Goal: Information Seeking & Learning: Check status

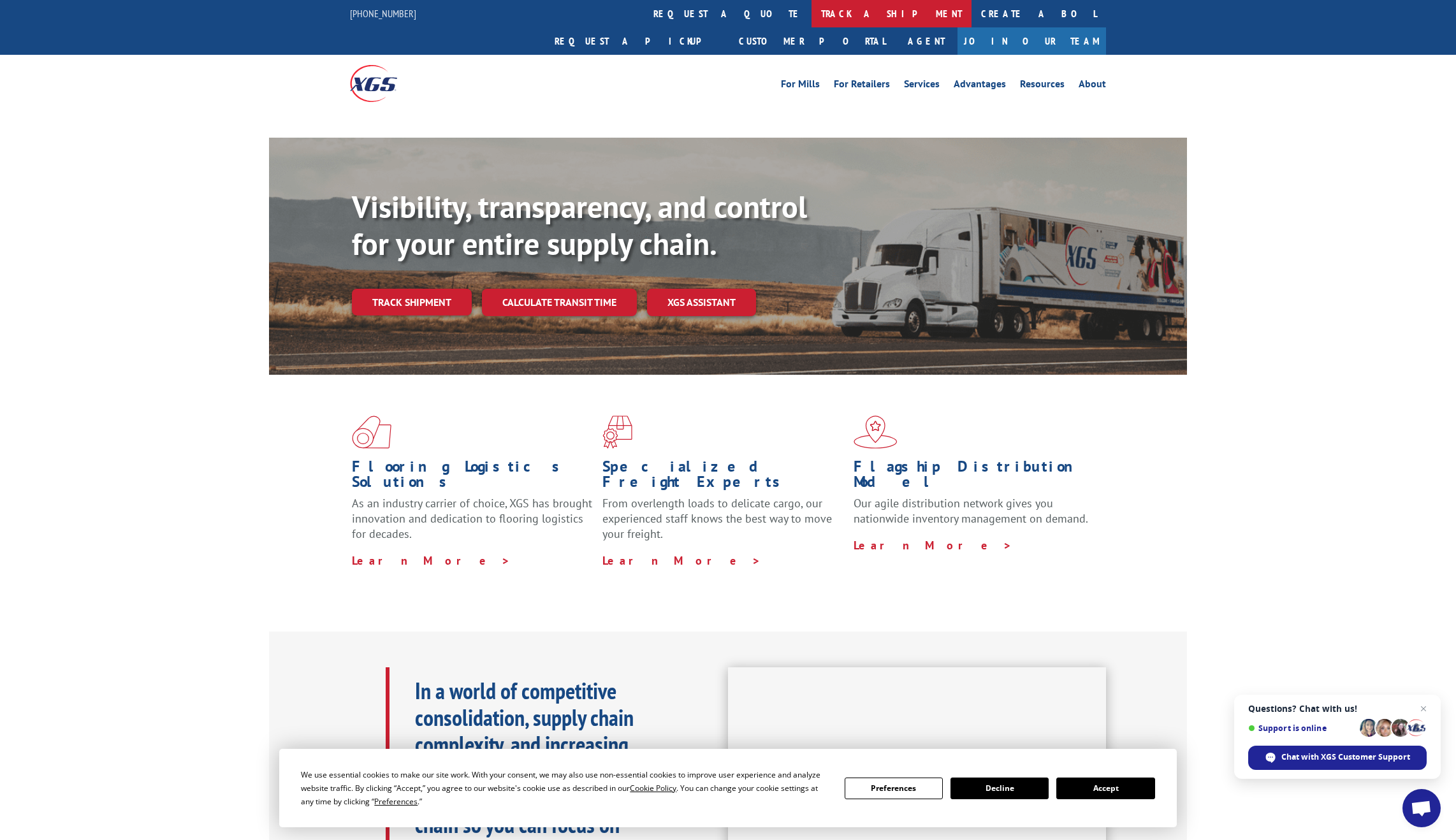
click at [811, 17] on link "track a shipment" at bounding box center [891, 14] width 160 height 28
click at [811, 9] on link "track a shipment" at bounding box center [891, 14] width 160 height 28
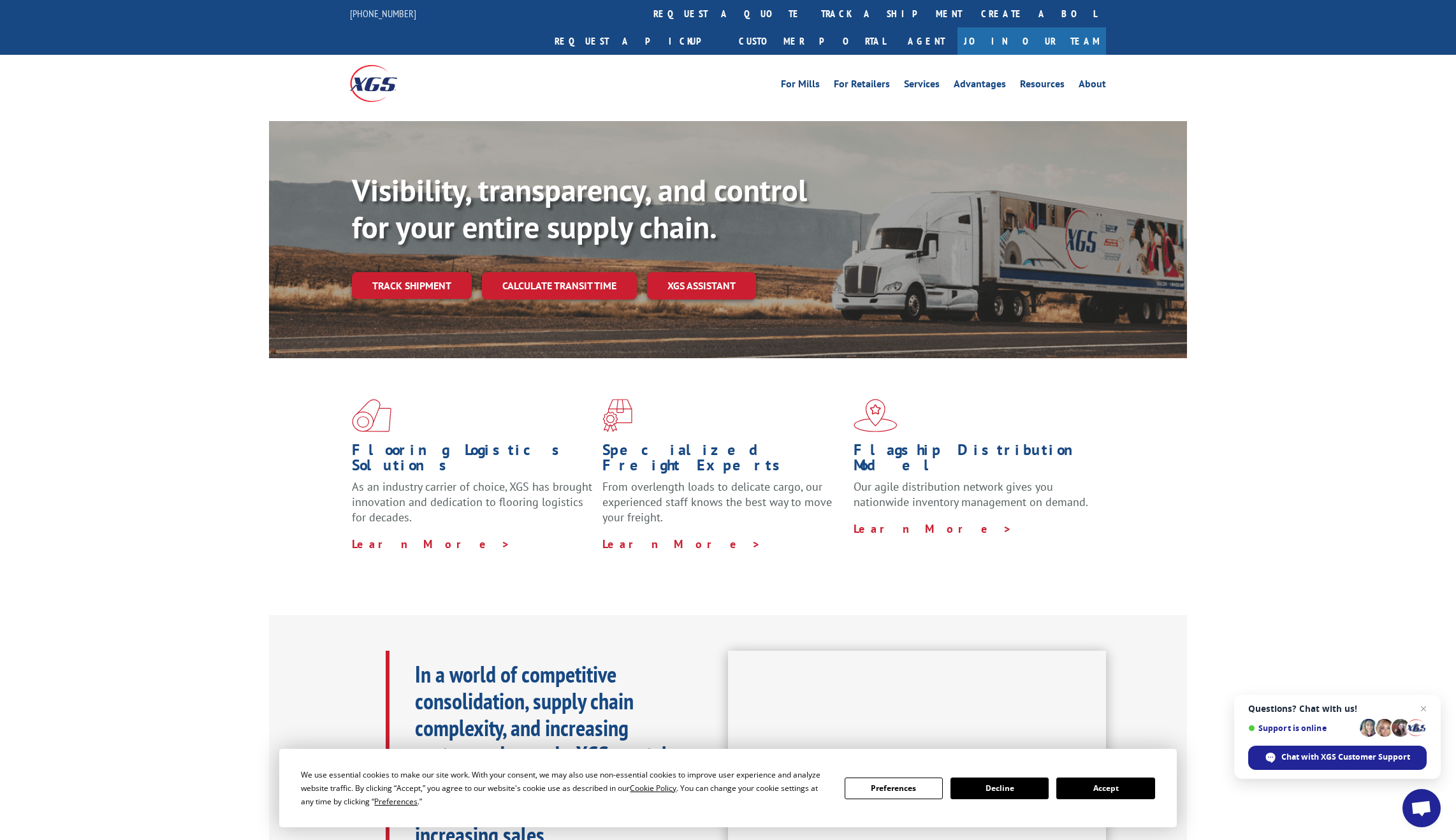
click at [1102, 785] on button "Accept" at bounding box center [1105, 788] width 98 height 22
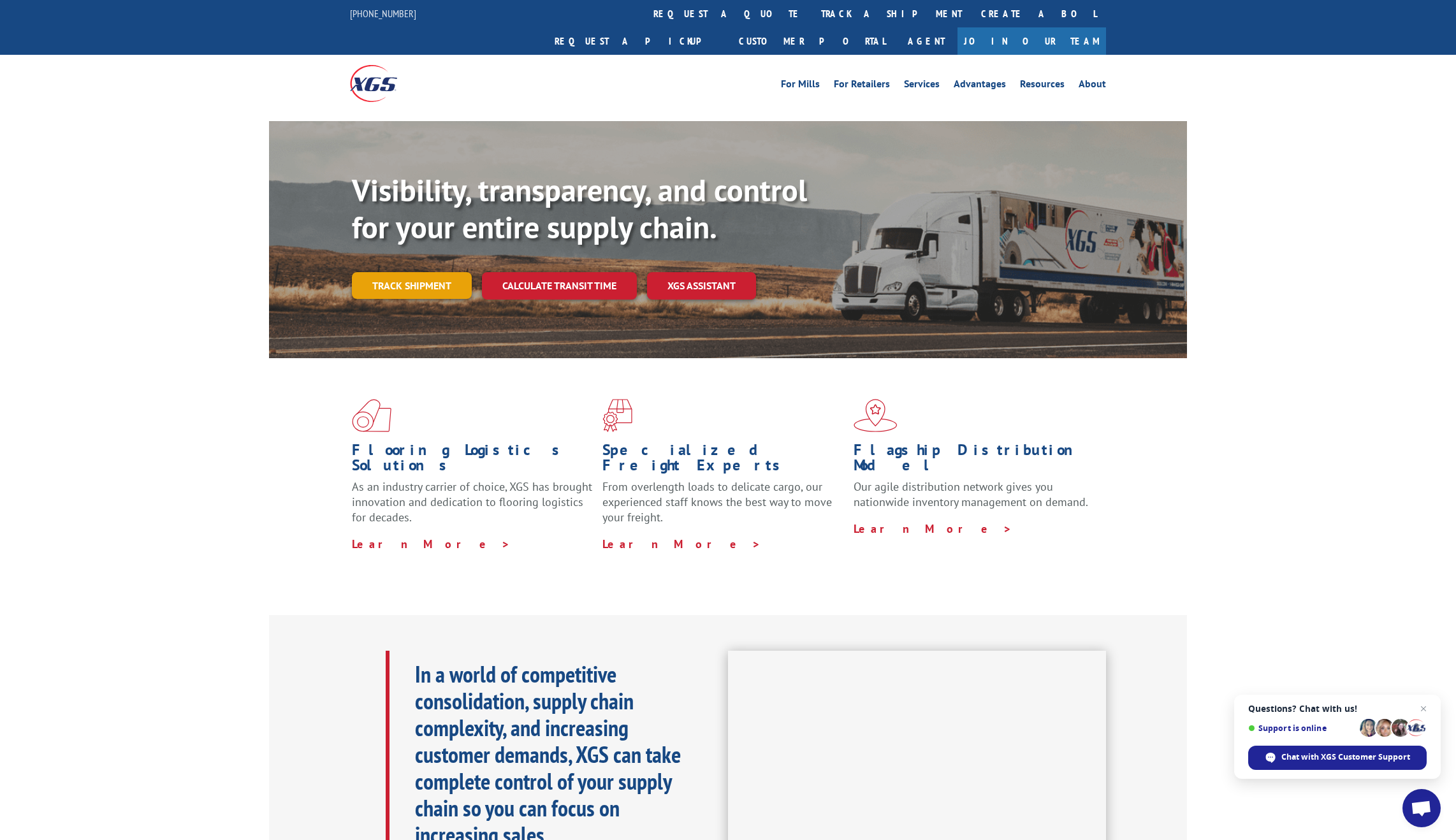
click at [408, 272] on link "Track shipment" at bounding box center [411, 285] width 120 height 27
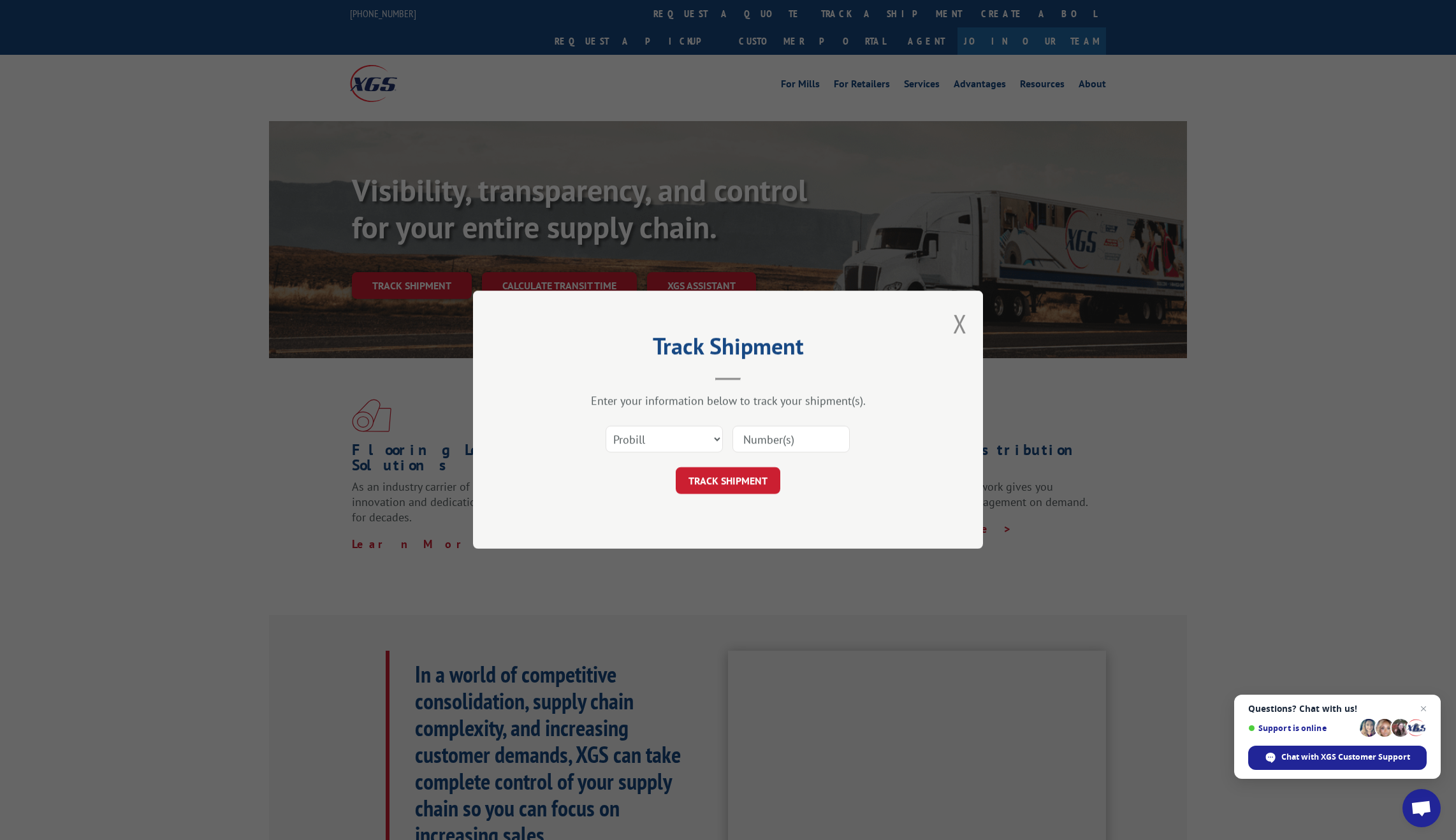
click at [786, 442] on input at bounding box center [791, 439] width 117 height 27
type input "17667474"
click at [749, 478] on button "TRACK SHIPMENT" at bounding box center [728, 481] width 105 height 27
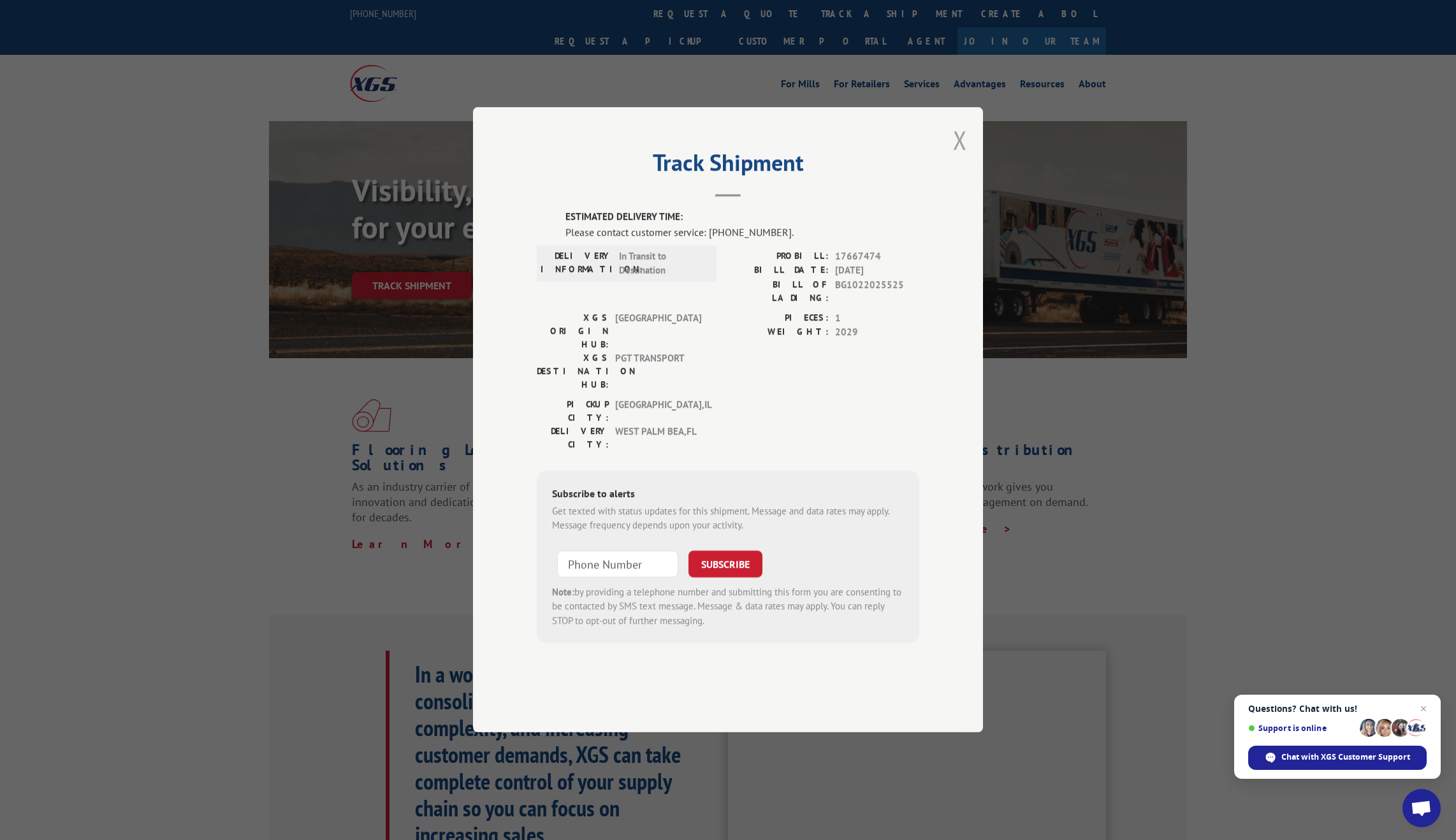
click at [961, 157] on button "Close modal" at bounding box center [960, 140] width 14 height 34
